Goal: Task Accomplishment & Management: Complete application form

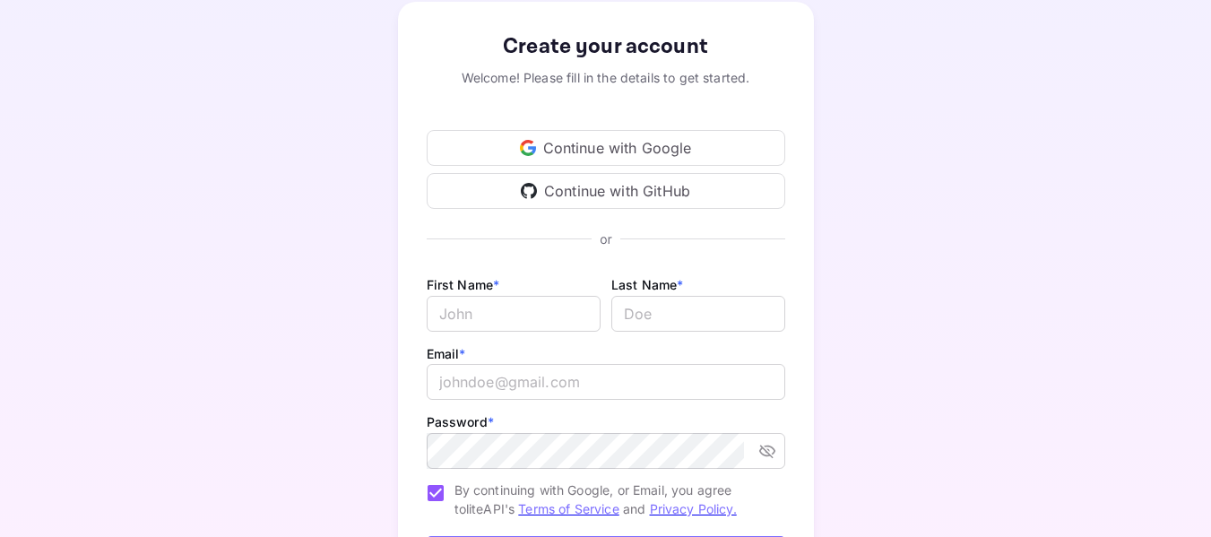
scroll to position [102, 0]
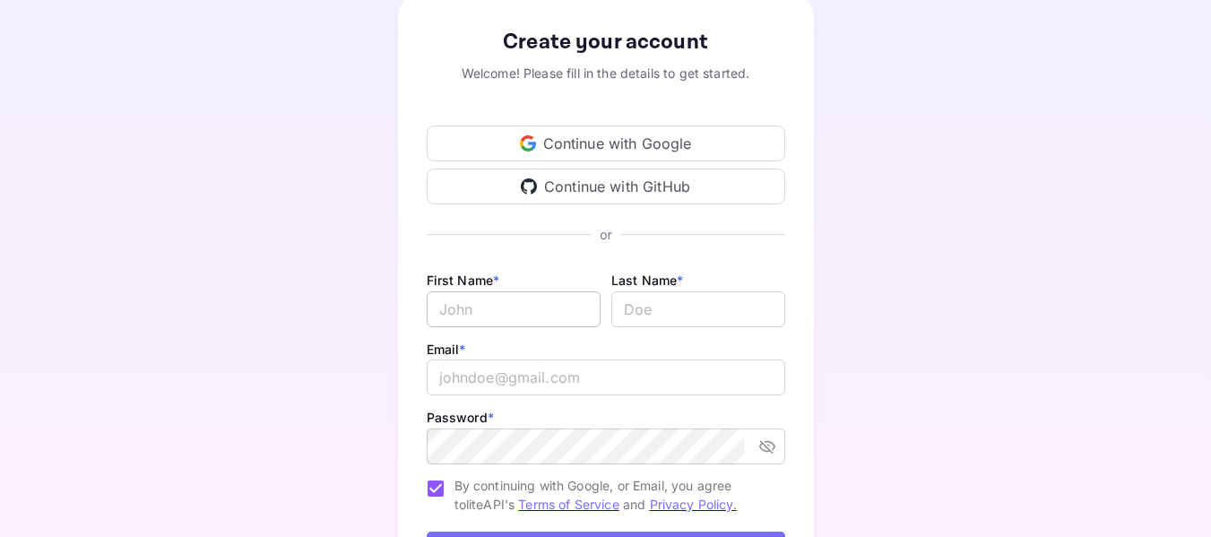
click at [559, 305] on input "Email *" at bounding box center [514, 309] width 174 height 36
type input "Nijat"
type input "[PERSON_NAME]"
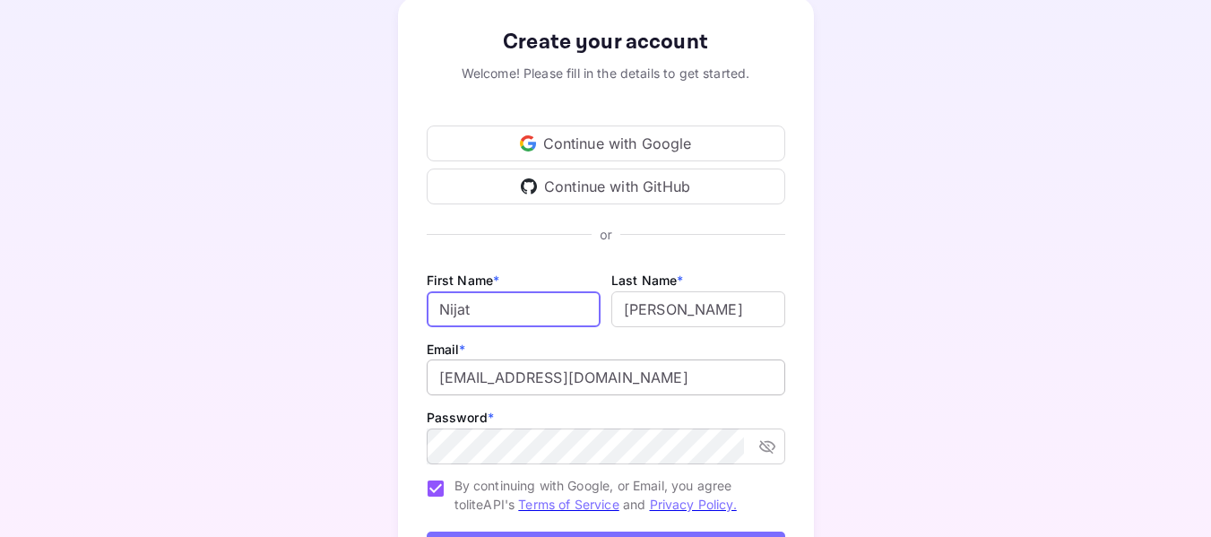
click at [619, 380] on input "[EMAIL_ADDRESS][DOMAIN_NAME]" at bounding box center [606, 378] width 359 height 36
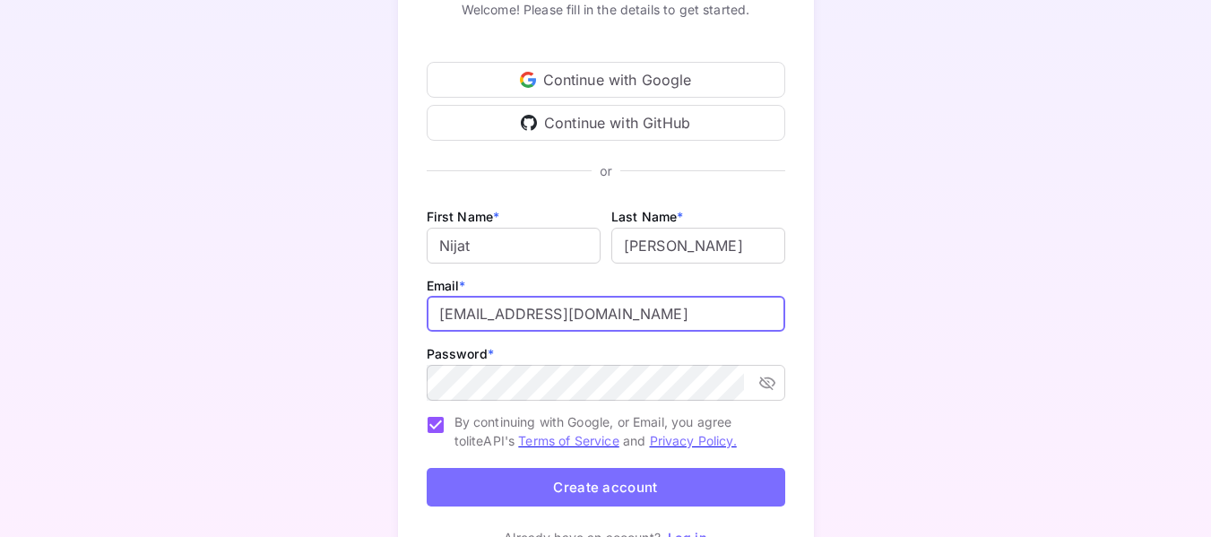
scroll to position [167, 0]
type input "[EMAIL_ADDRESS][DOMAIN_NAME]"
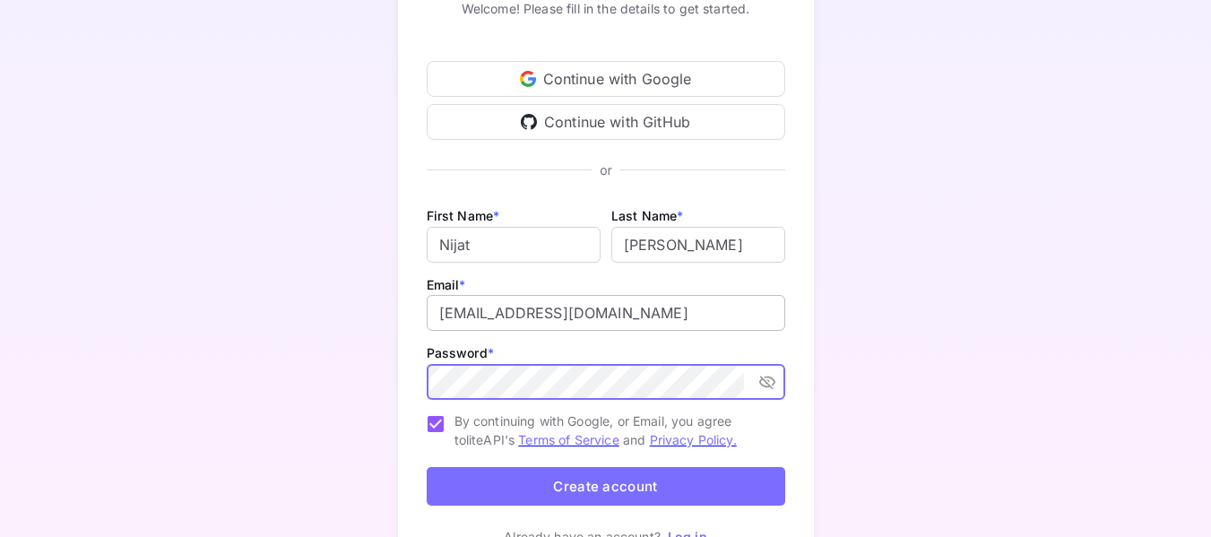
scroll to position [178, 0]
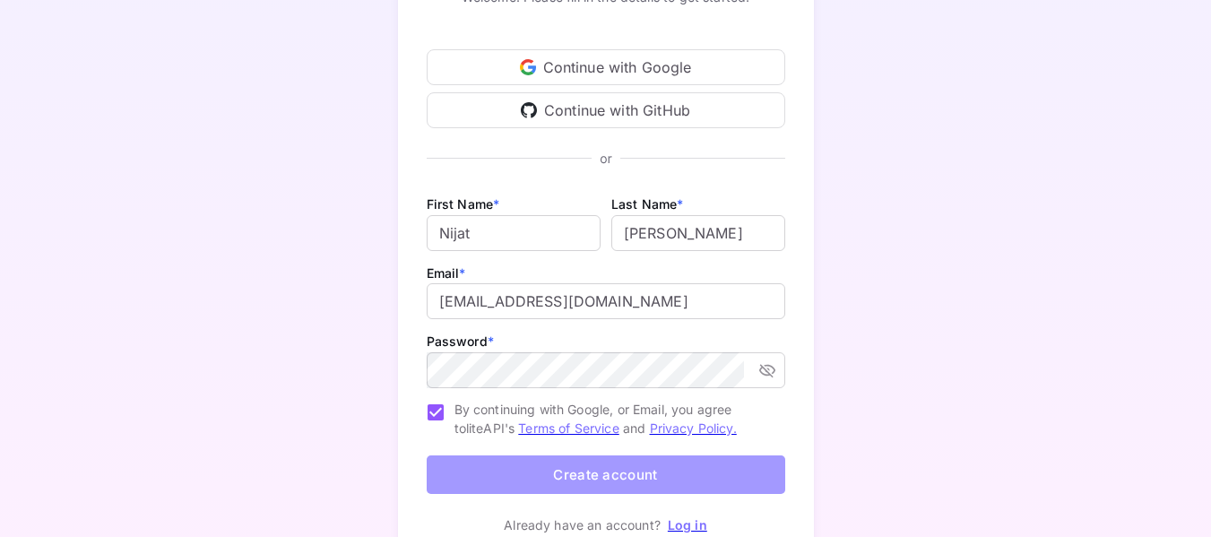
click at [612, 463] on button "Create account" at bounding box center [606, 474] width 359 height 39
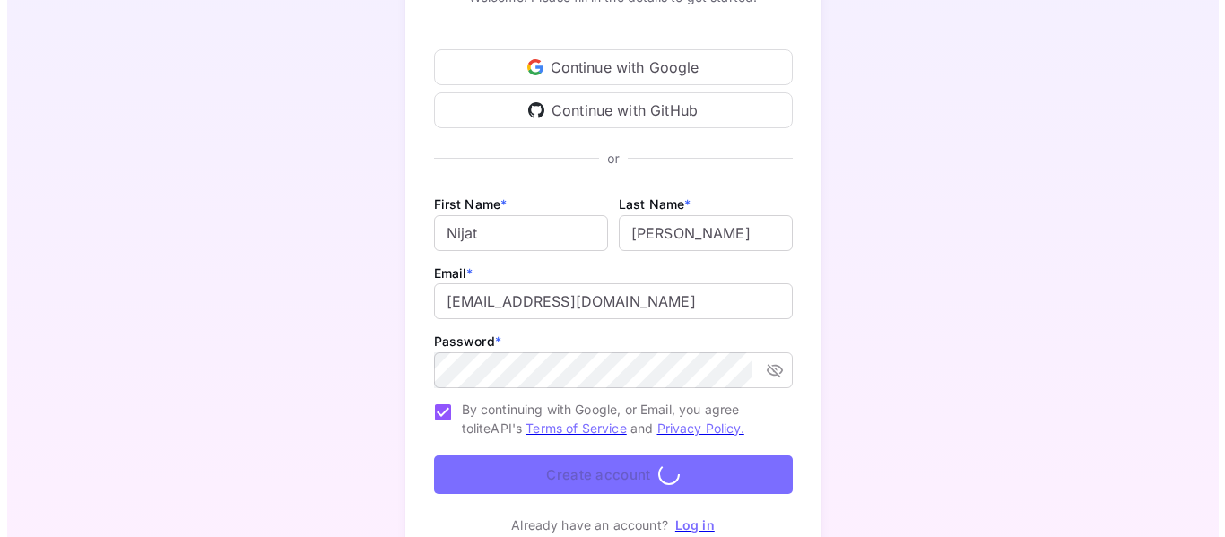
scroll to position [0, 0]
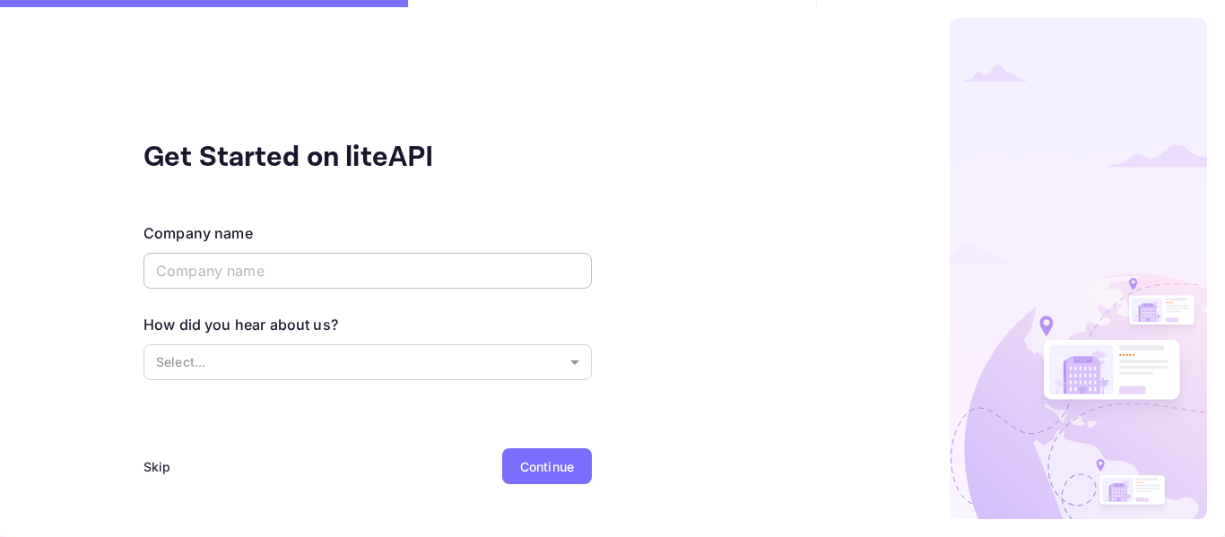
click at [451, 282] on input "text" at bounding box center [367, 271] width 448 height 36
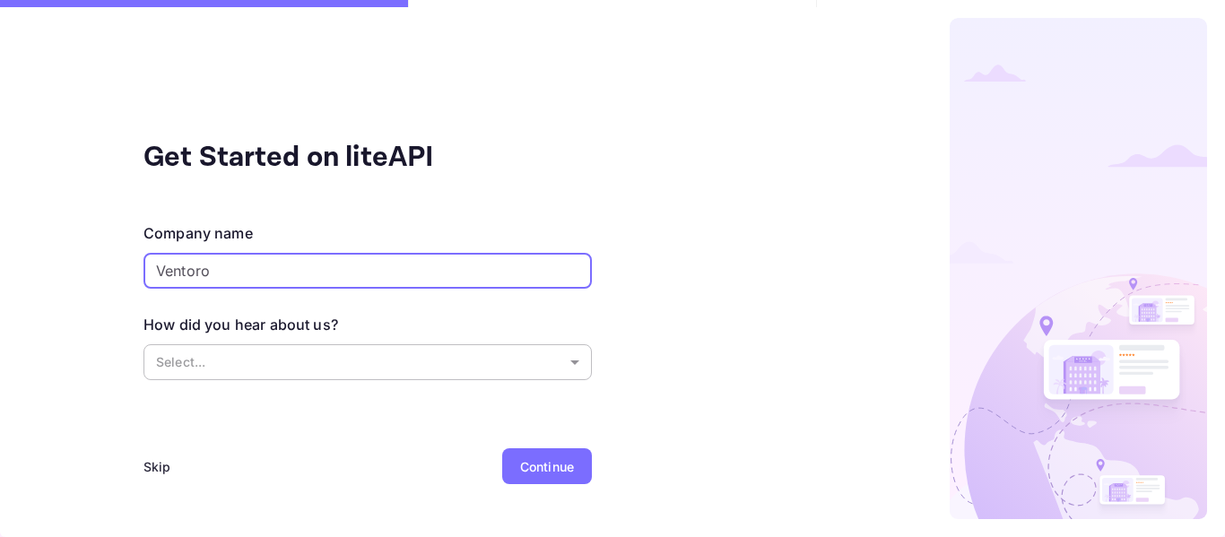
type input "Ventoro"
click at [420, 357] on body "Get Started on liteAPI Company name [PERSON_NAME] ​ How did you hear about us? …" at bounding box center [612, 268] width 1225 height 537
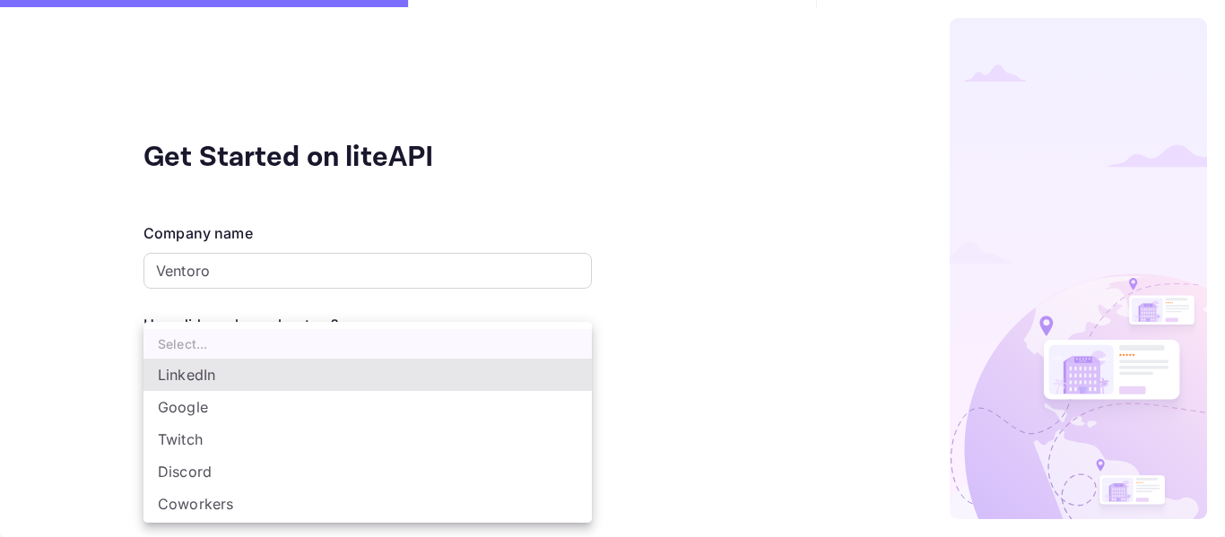
scroll to position [30, 0]
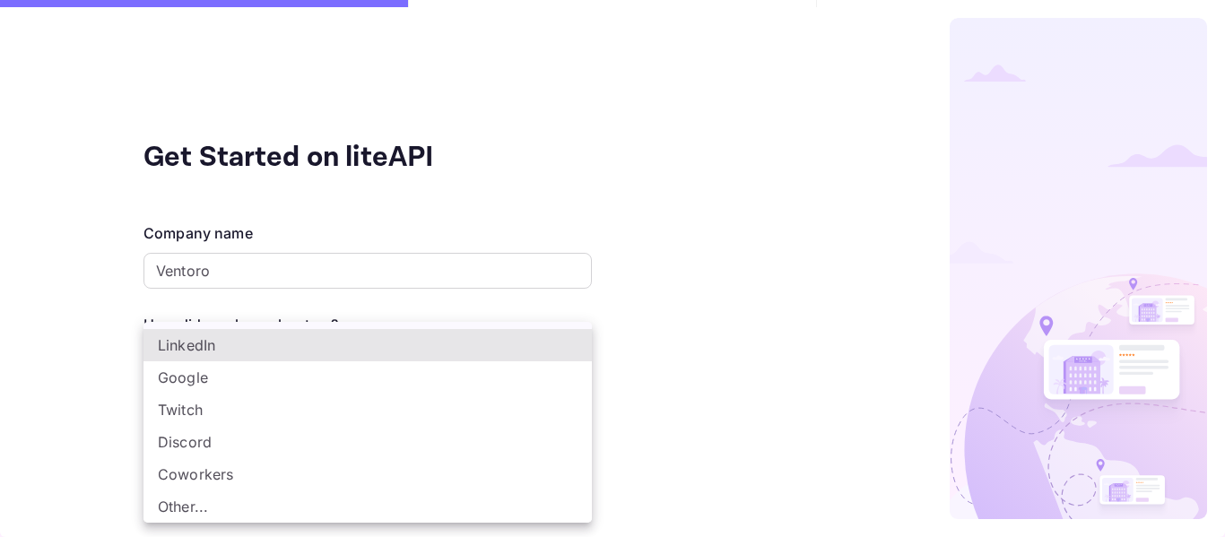
click at [235, 516] on li "Other..." at bounding box center [367, 506] width 448 height 32
type input "Other..."
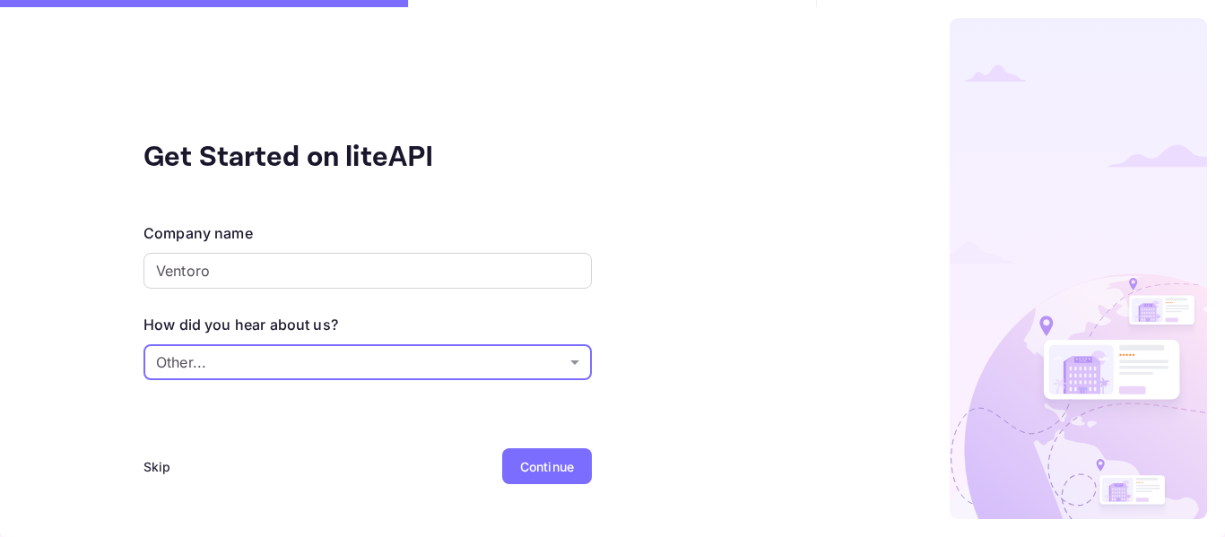
click at [547, 476] on div "Continue" at bounding box center [547, 466] width 90 height 36
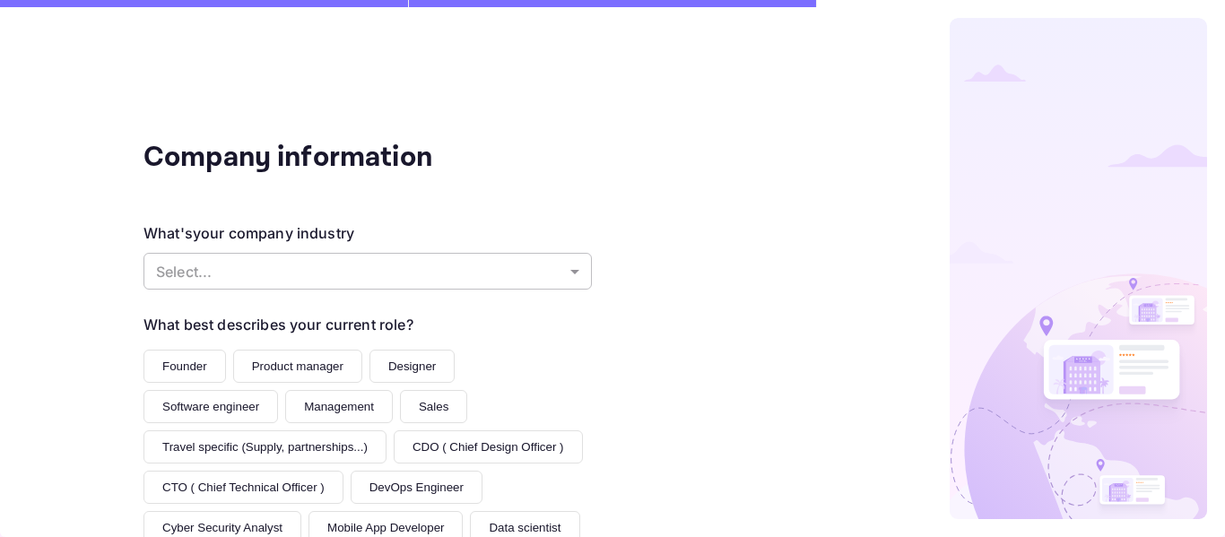
click at [384, 272] on body "Company information What's your company industry Select... ​ What best describe…" at bounding box center [612, 268] width 1225 height 537
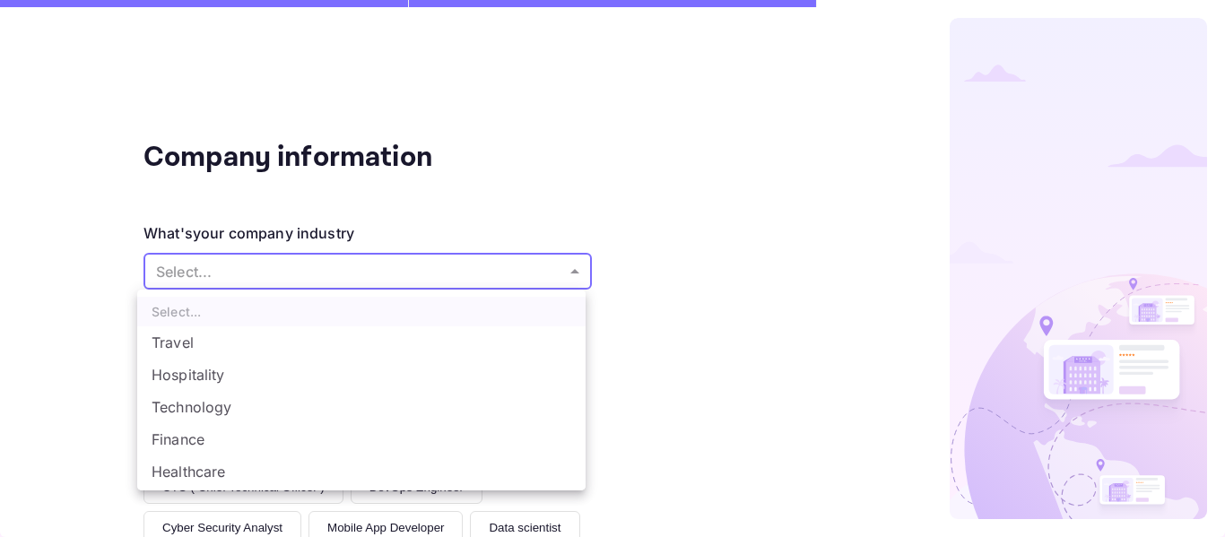
click at [334, 344] on li "Travel" at bounding box center [361, 342] width 448 height 32
type input "Travel"
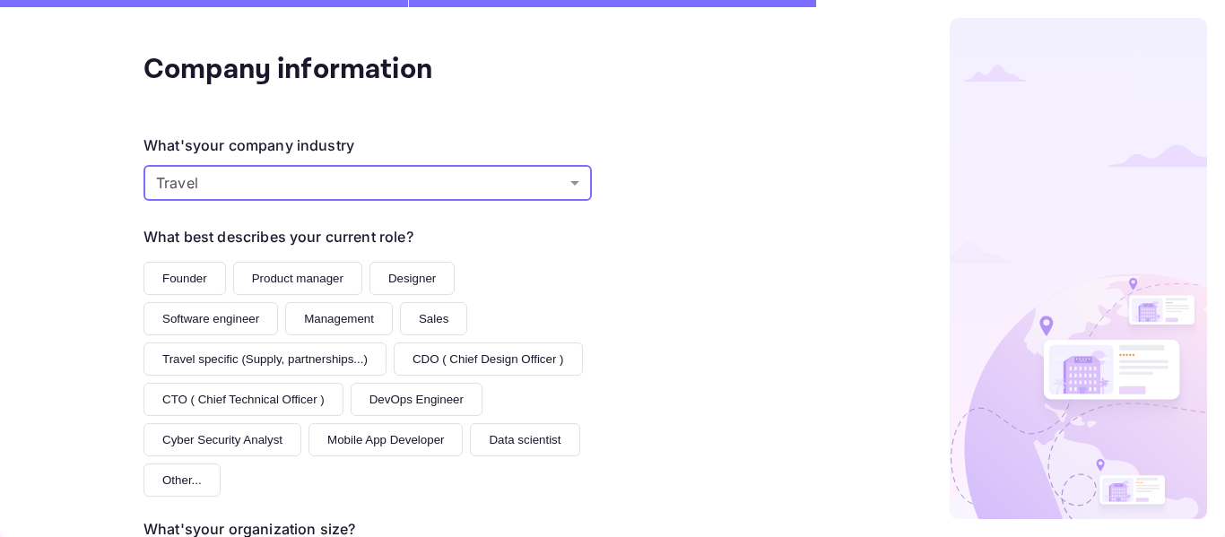
scroll to position [101, 0]
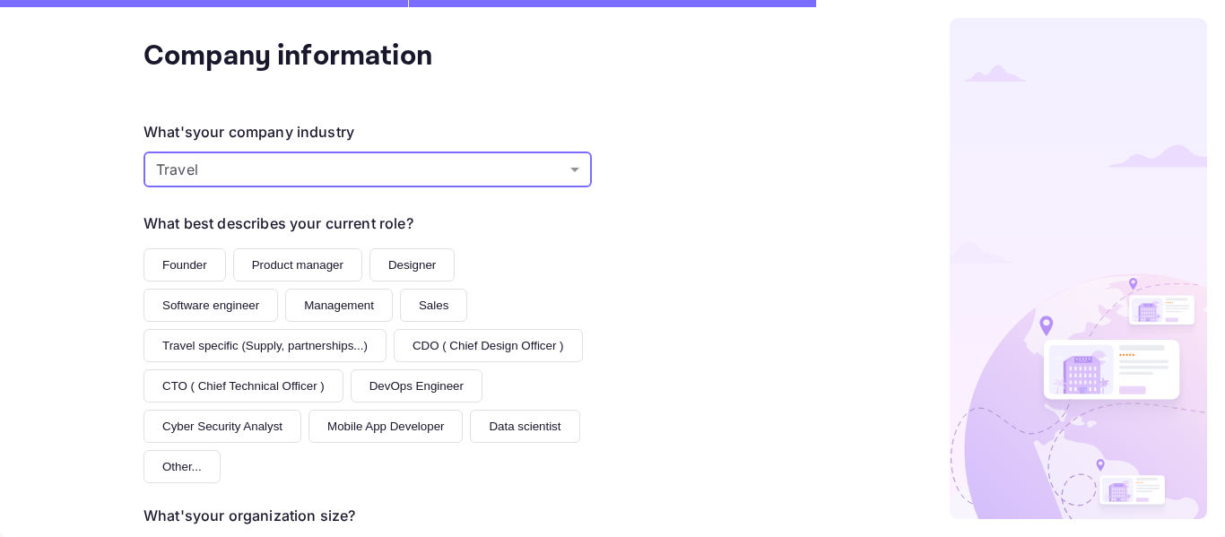
click at [206, 261] on button "Founder" at bounding box center [184, 264] width 82 height 33
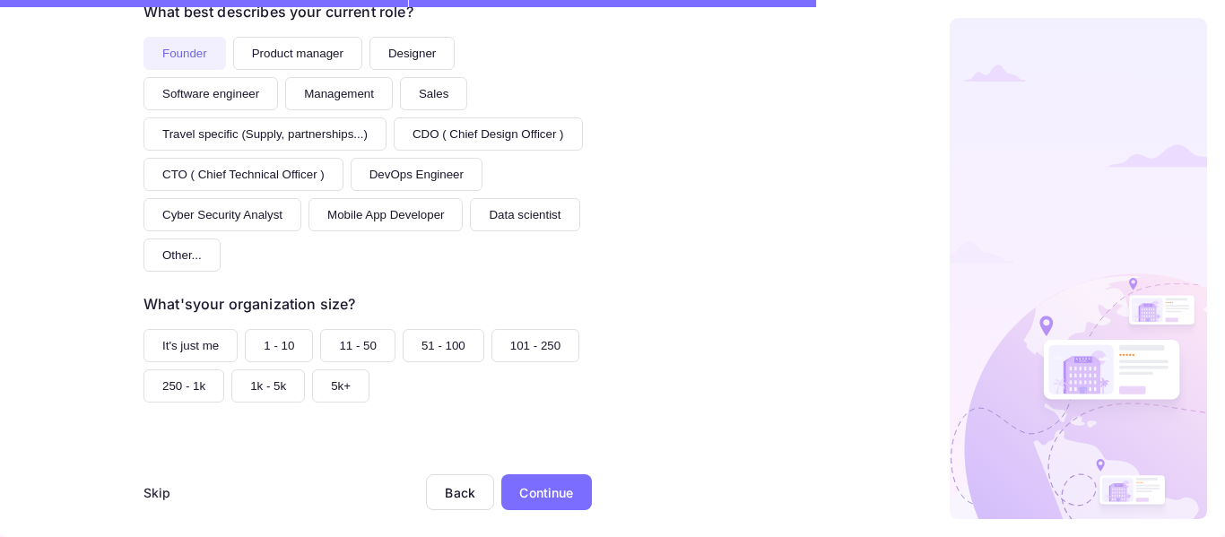
scroll to position [329, 0]
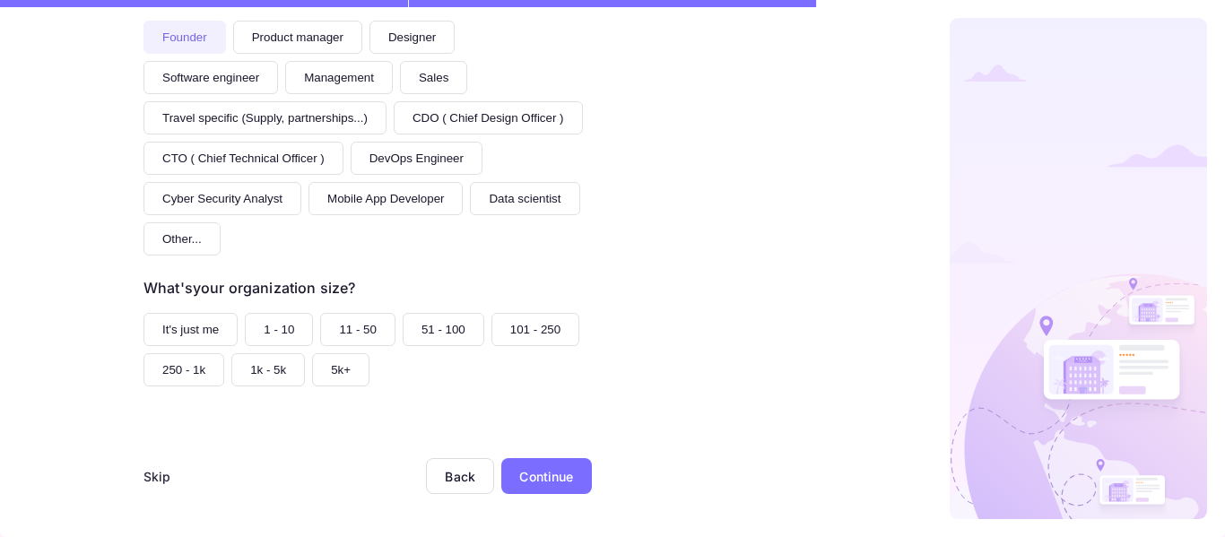
click at [288, 321] on button "1 - 10" at bounding box center [279, 329] width 68 height 33
click at [549, 465] on div "Continue" at bounding box center [546, 476] width 91 height 36
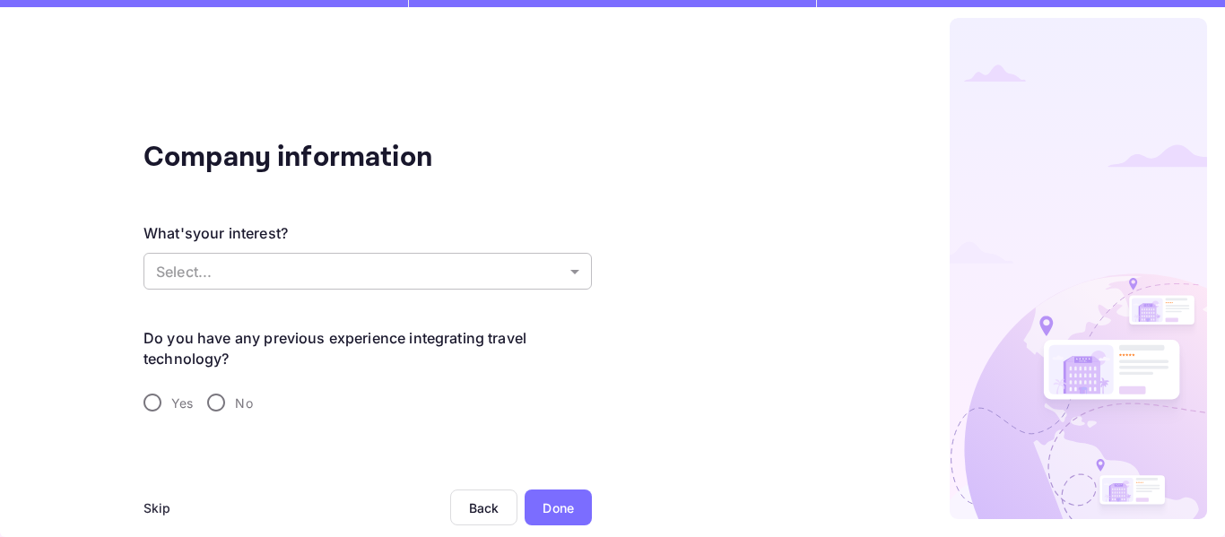
click at [355, 288] on body "Company information What's your interest? Select... ​ Do you have any previous …" at bounding box center [612, 268] width 1225 height 537
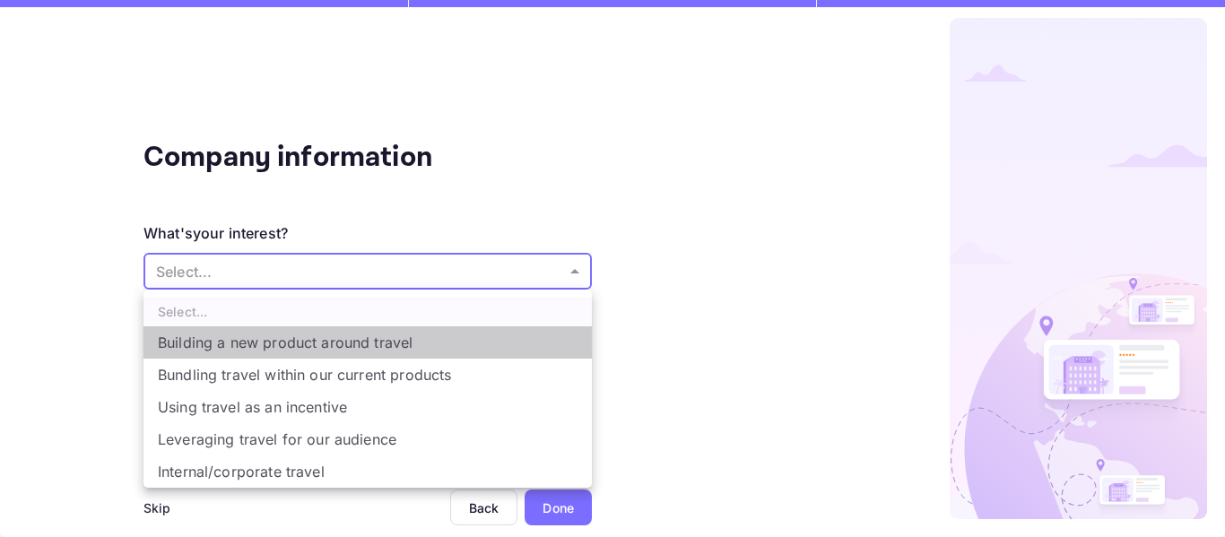
click at [343, 334] on li "Building a new product around travel" at bounding box center [367, 342] width 448 height 32
type input "Building a new product around travel"
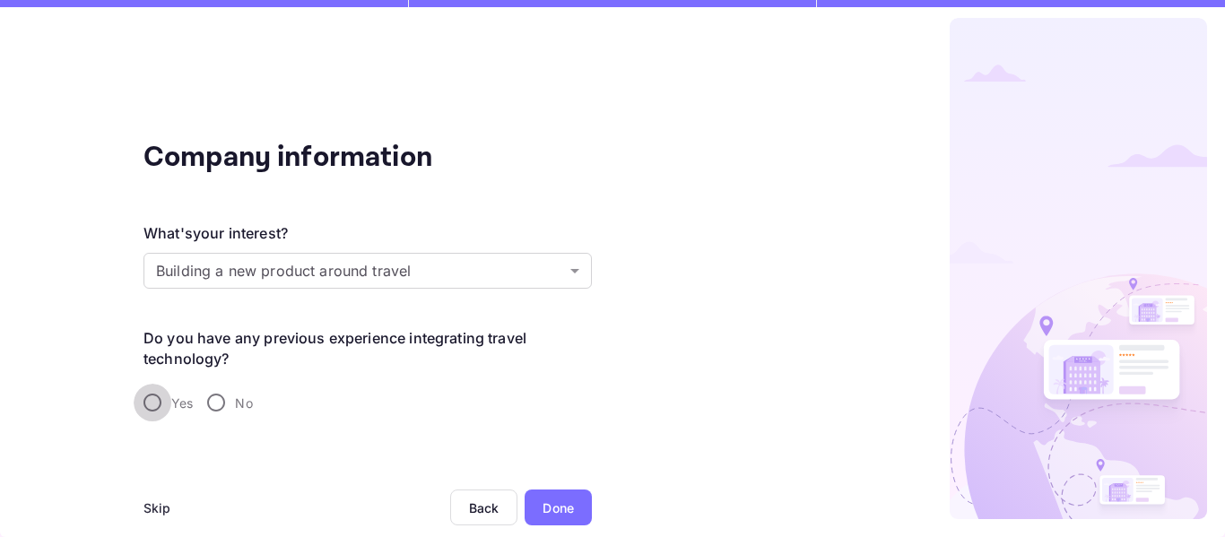
click at [151, 406] on input "Yes" at bounding box center [153, 403] width 38 height 38
radio input "true"
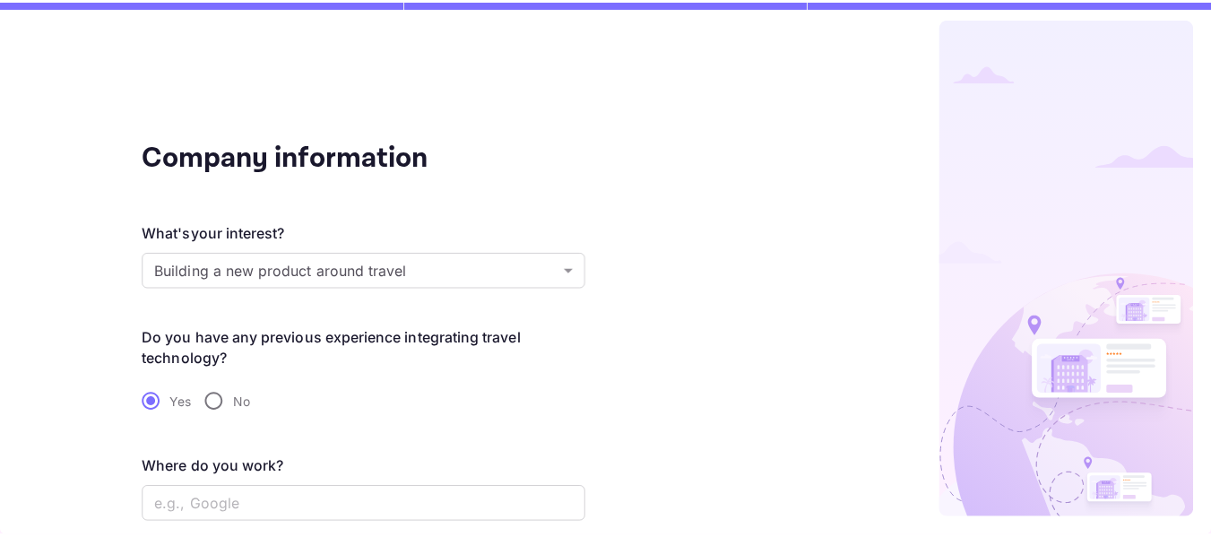
scroll to position [91, 0]
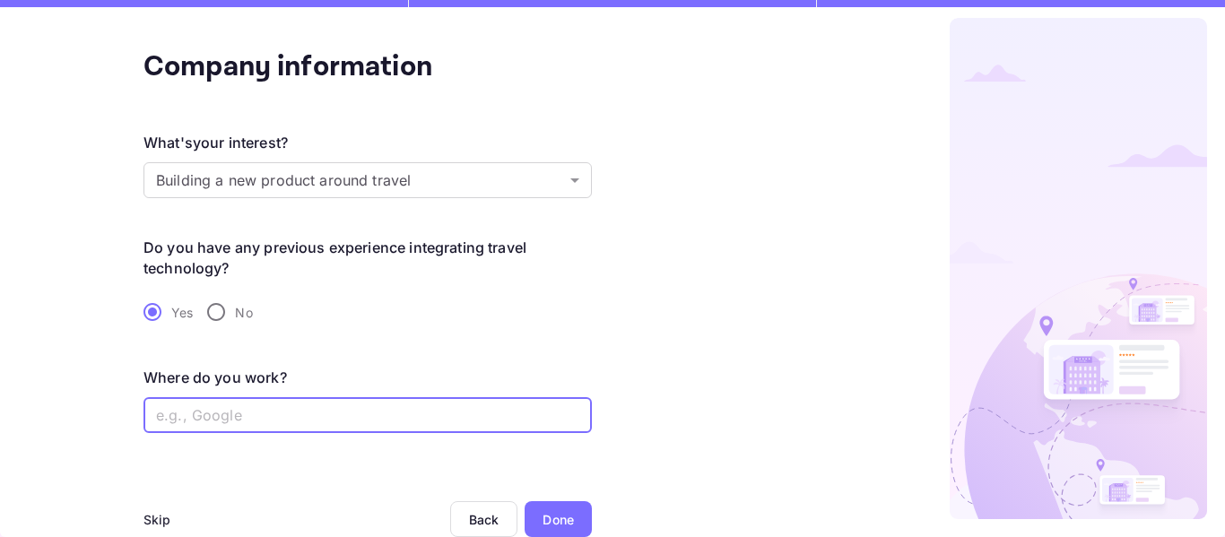
click at [292, 416] on input "text" at bounding box center [367, 415] width 448 height 36
type input "Tbo"
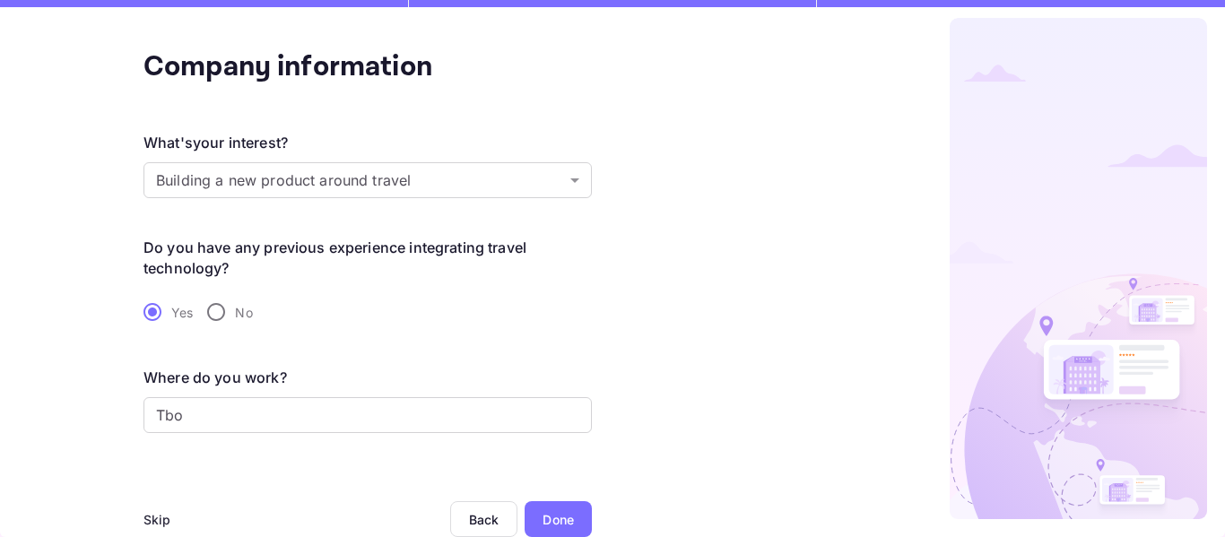
click at [533, 507] on div "Done" at bounding box center [558, 519] width 67 height 36
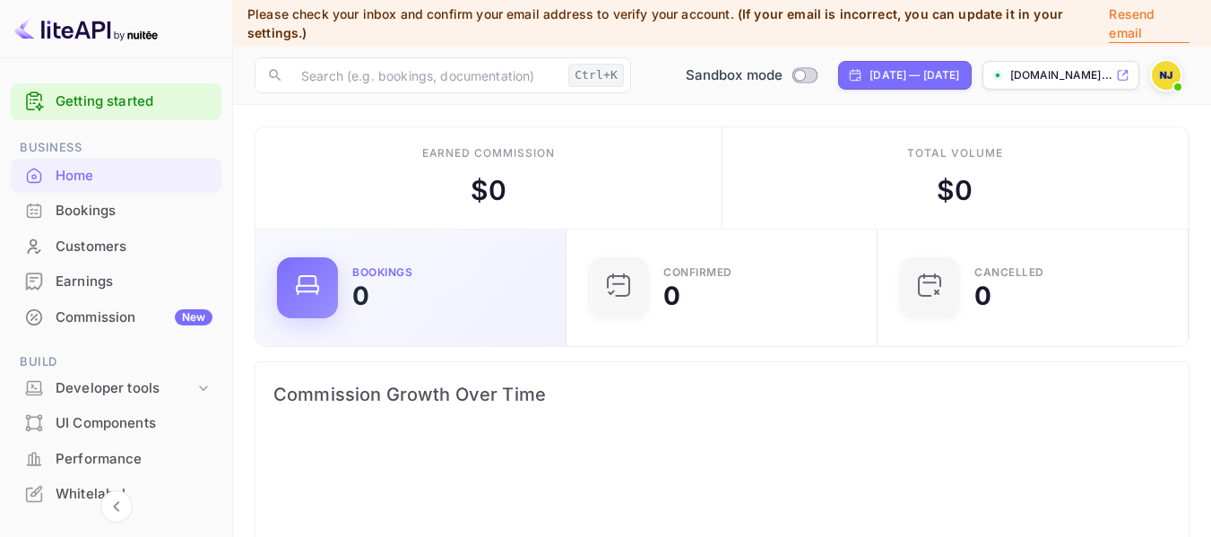
scroll to position [278, 287]
